Goal: Find specific page/section: Find specific page/section

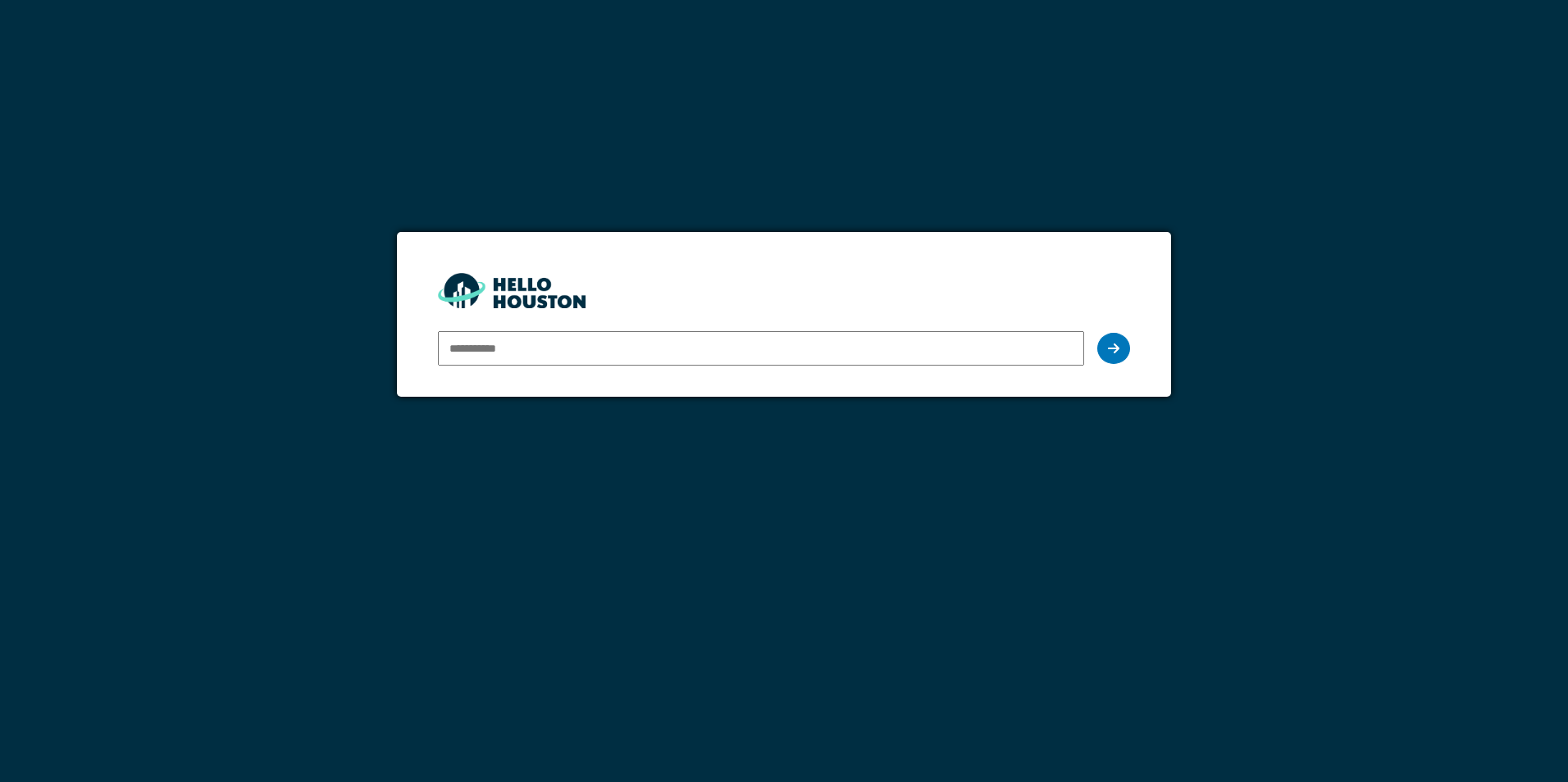
click at [526, 351] on input "email" at bounding box center [760, 349] width 645 height 35
type input "**********"
click at [1113, 352] on icon at bounding box center [1113, 348] width 11 height 13
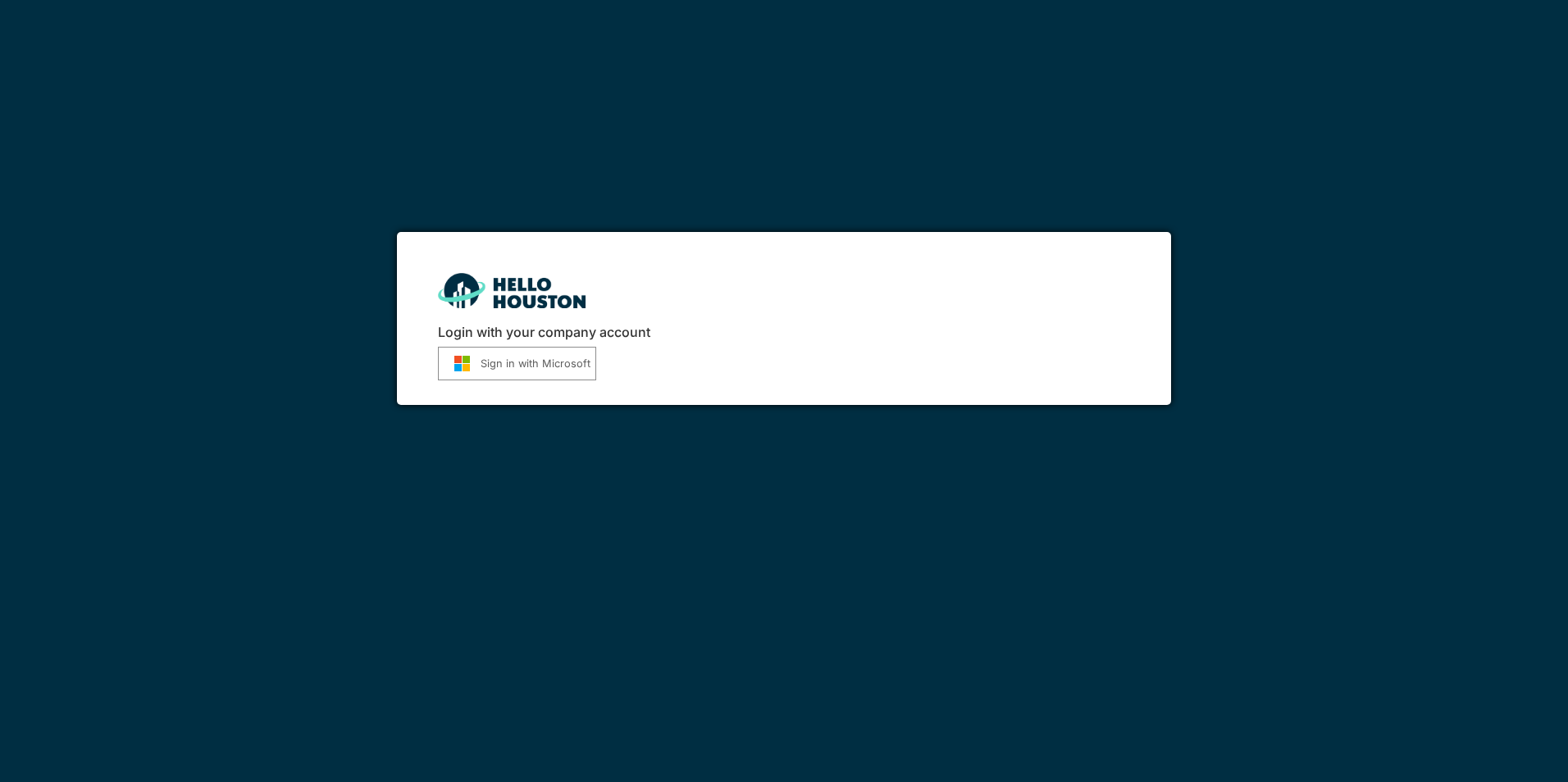
click at [511, 364] on button "Sign in with Microsoft" at bounding box center [517, 364] width 158 height 34
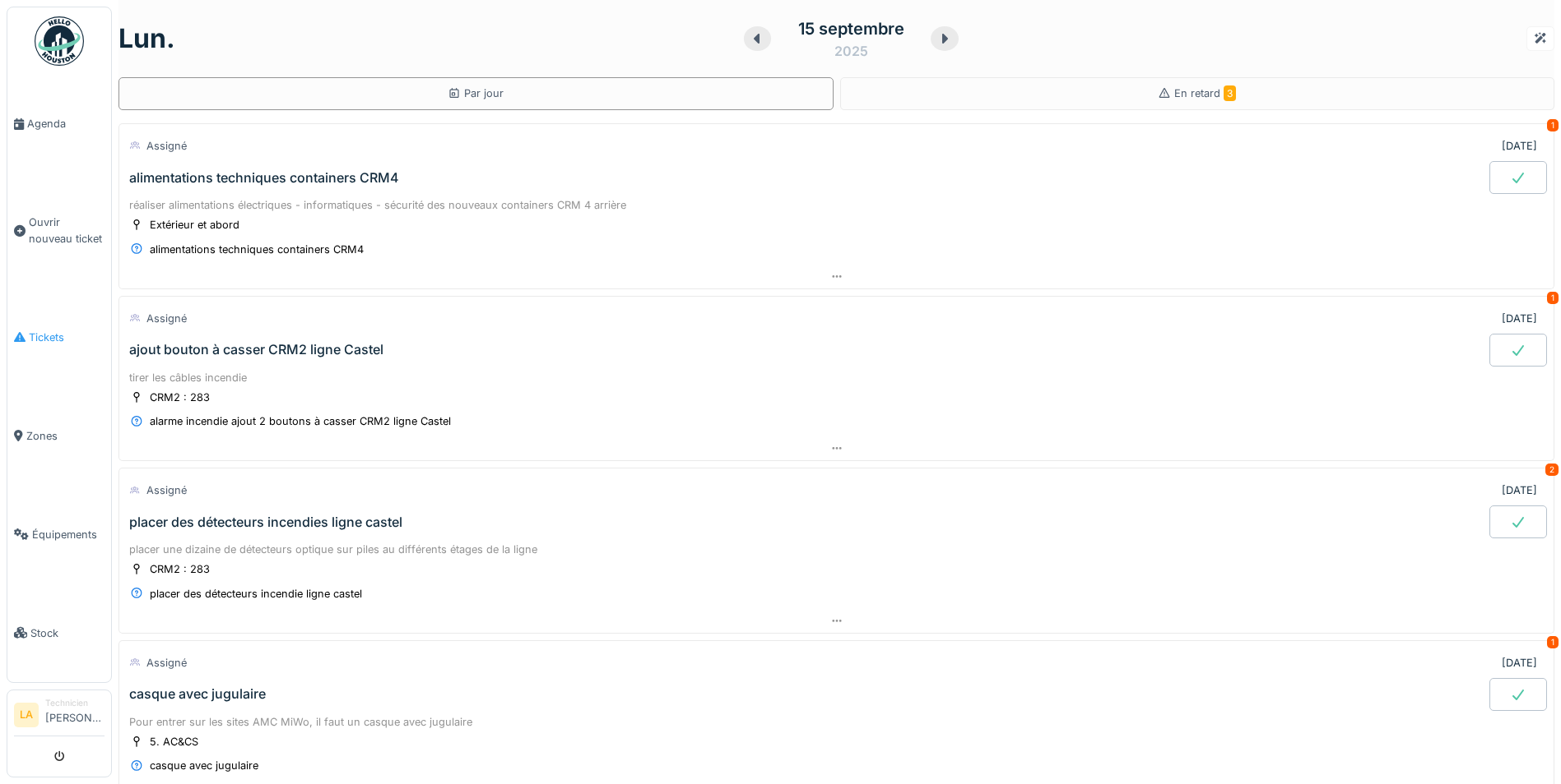
click at [30, 330] on span "Tickets" at bounding box center [66, 338] width 76 height 16
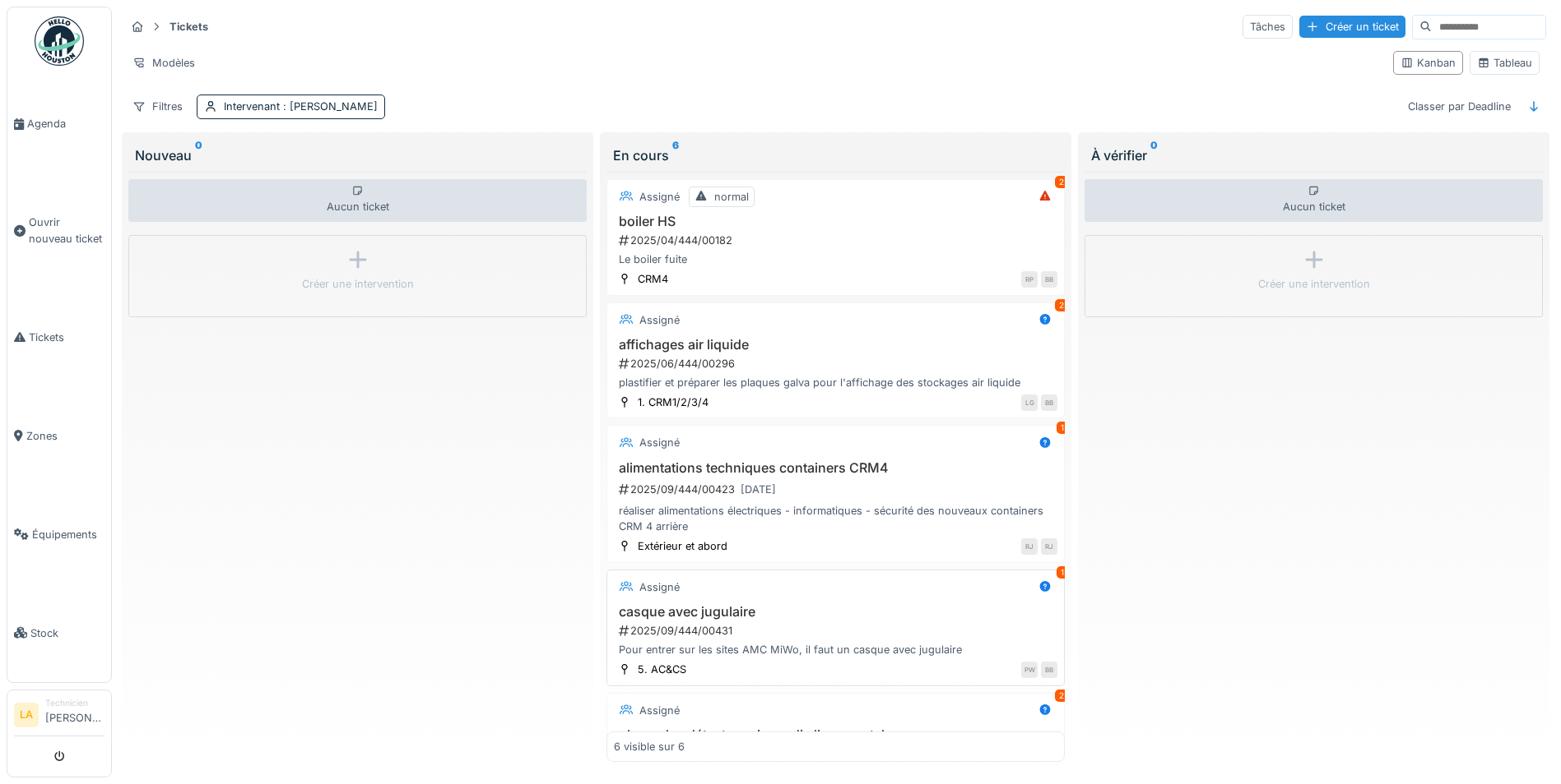
click at [671, 610] on h3 "casque avec jugulaire" at bounding box center [836, 612] width 443 height 16
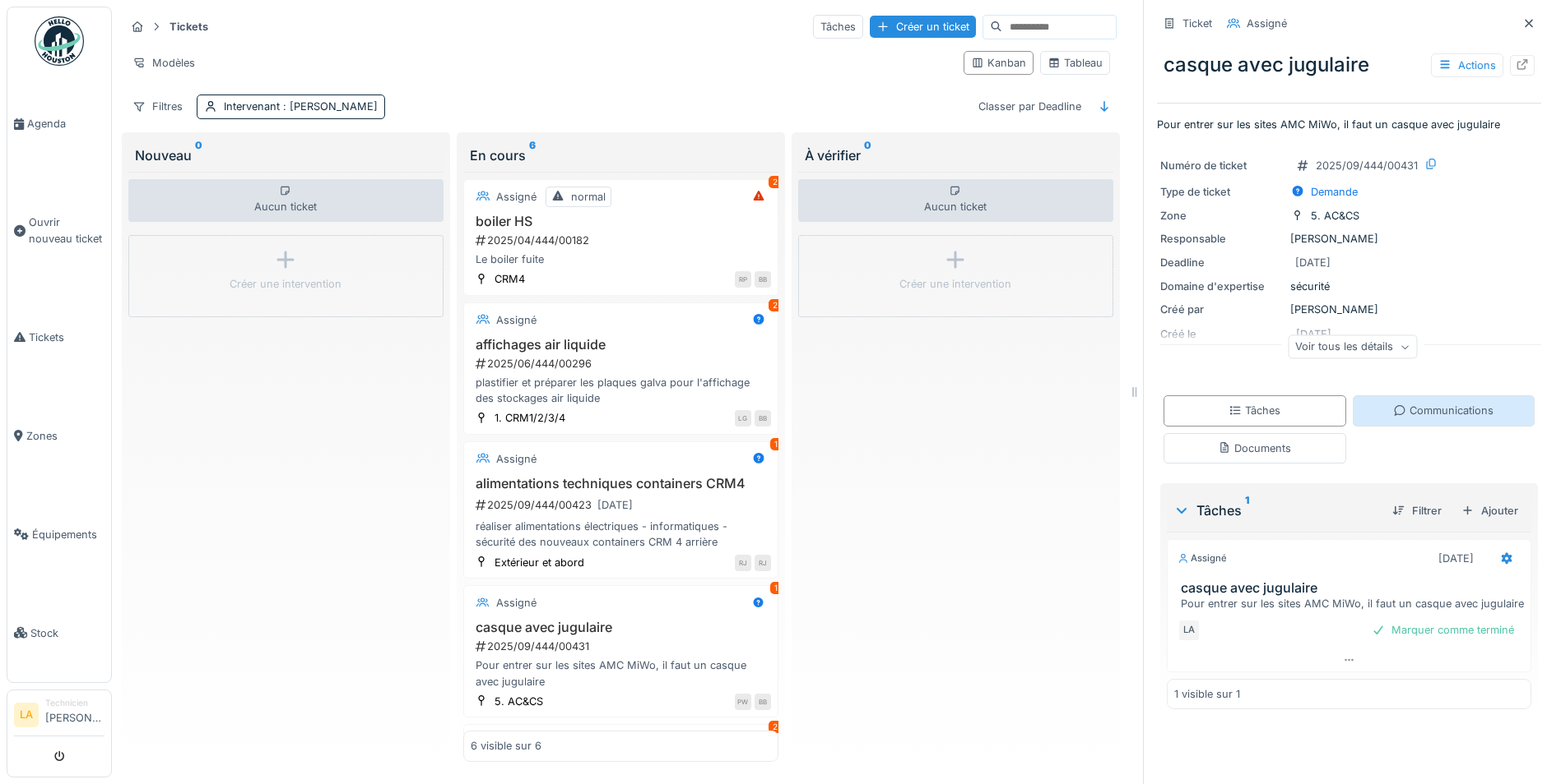
click at [1438, 413] on div "Communications" at bounding box center [1443, 411] width 101 height 16
